Goal: Task Accomplishment & Management: Complete application form

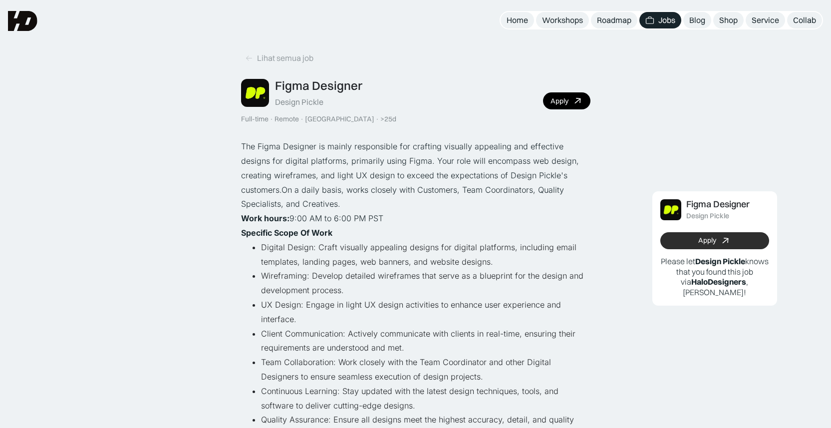
click at [694, 241] on link "Apply" at bounding box center [714, 240] width 109 height 17
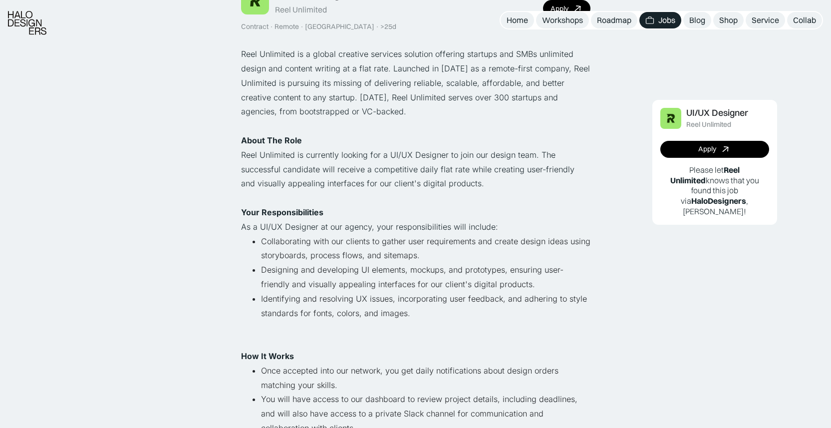
scroll to position [282, 0]
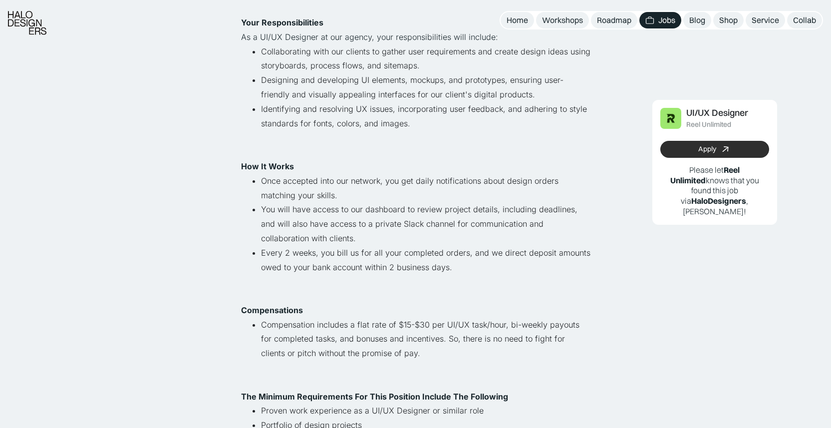
click at [685, 152] on link "Apply" at bounding box center [714, 149] width 109 height 17
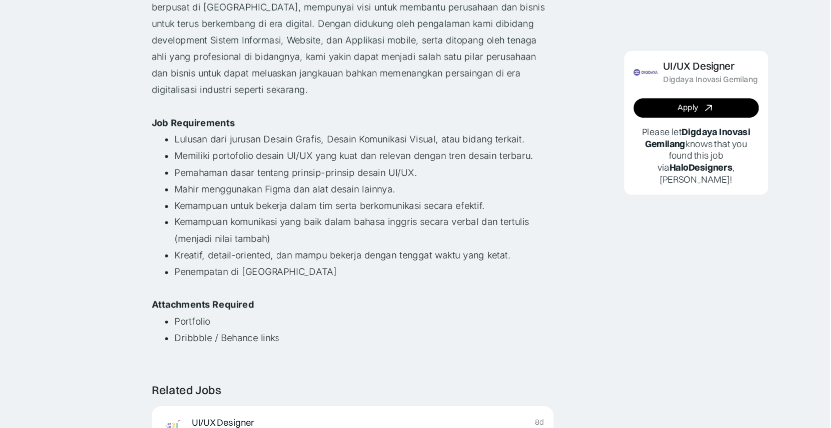
scroll to position [120, 0]
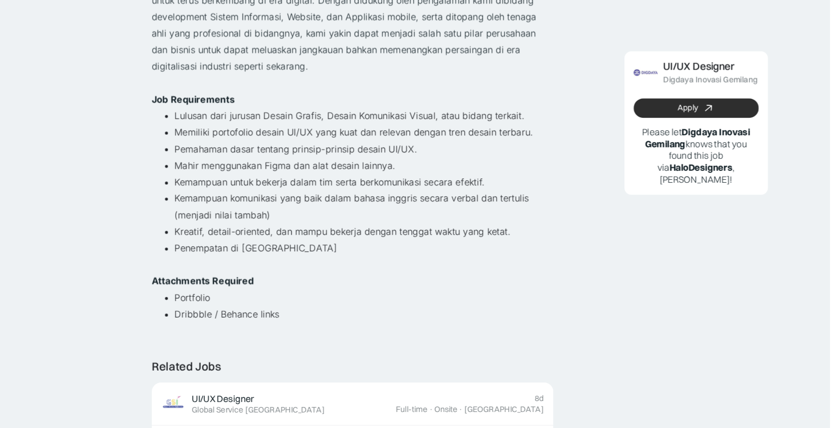
click at [701, 150] on div "Apply" at bounding box center [707, 149] width 18 height 8
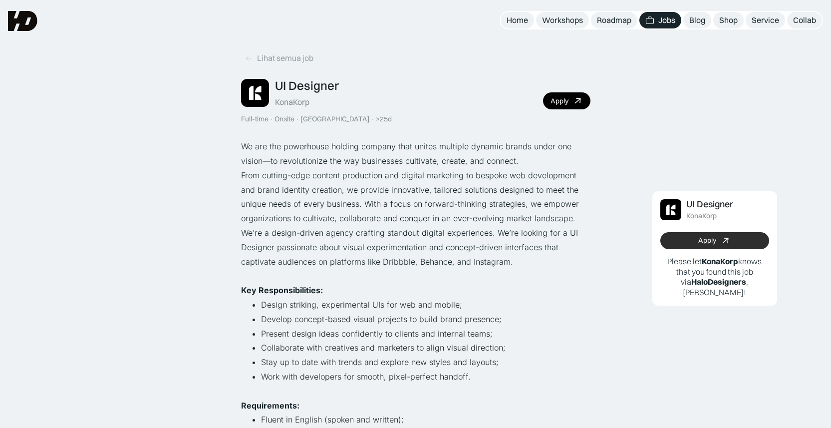
click at [691, 241] on link "Apply" at bounding box center [714, 240] width 109 height 17
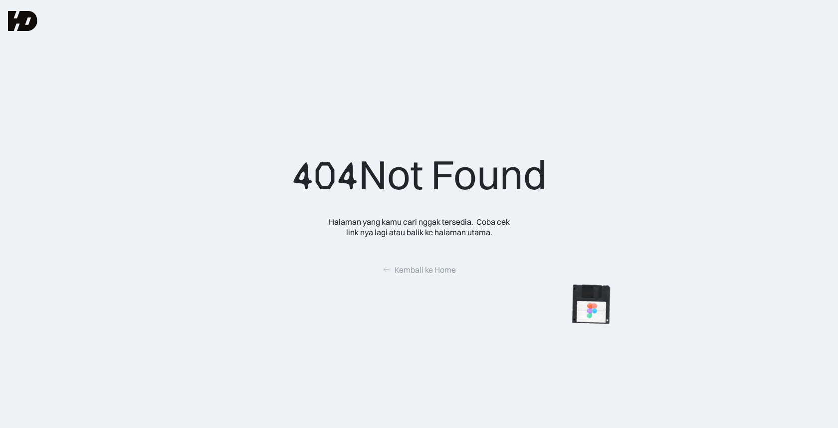
click at [601, 306] on img at bounding box center [591, 304] width 56 height 56
click at [595, 282] on img at bounding box center [591, 304] width 56 height 56
click at [595, 299] on img at bounding box center [591, 304] width 56 height 56
drag, startPoint x: 595, startPoint y: 299, endPoint x: 516, endPoint y: 319, distance: 81.3
click at [516, 319] on div "404 Not Found Halaman yang kamu cari nggak tersedia.  Coba cek link nya lagi at…" at bounding box center [419, 214] width 838 height 428
